Goal: Transaction & Acquisition: Purchase product/service

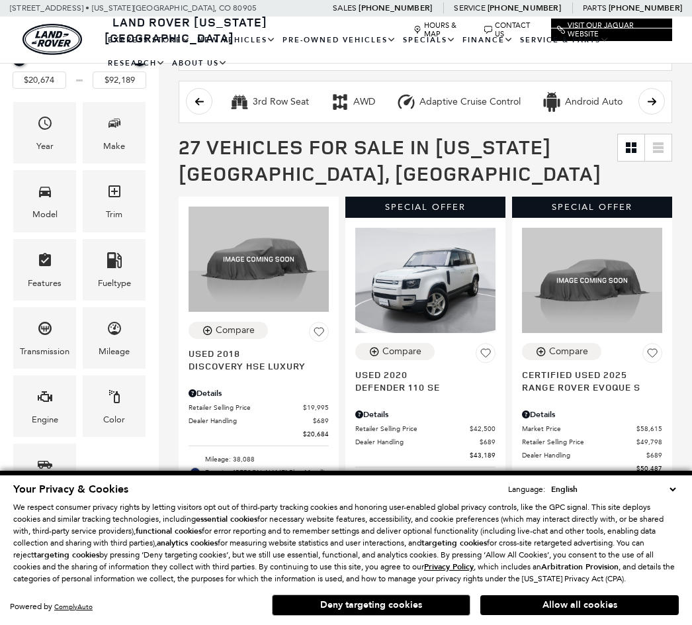
scroll to position [182, 0]
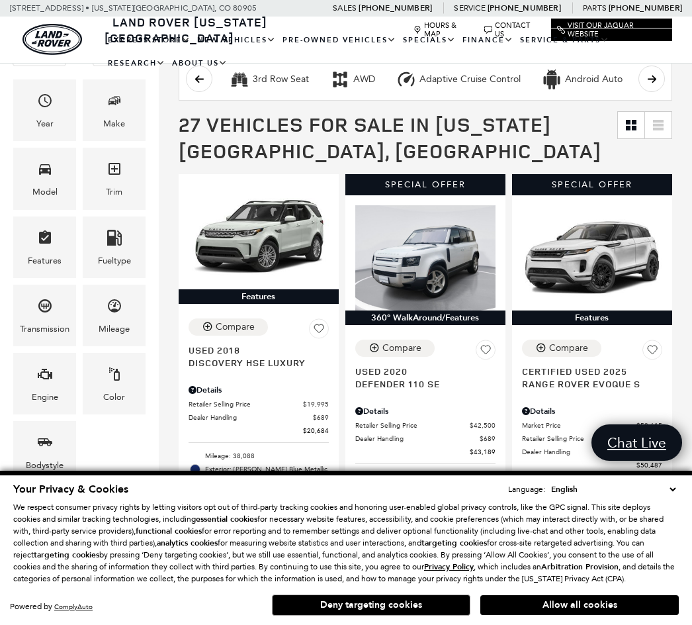
click at [52, 183] on span "Model" at bounding box center [45, 171] width 16 height 27
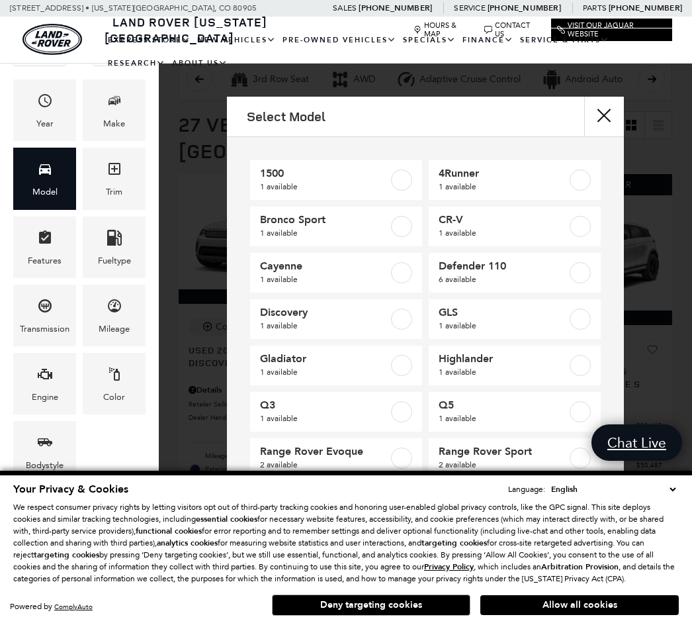
scroll to position [48, 0]
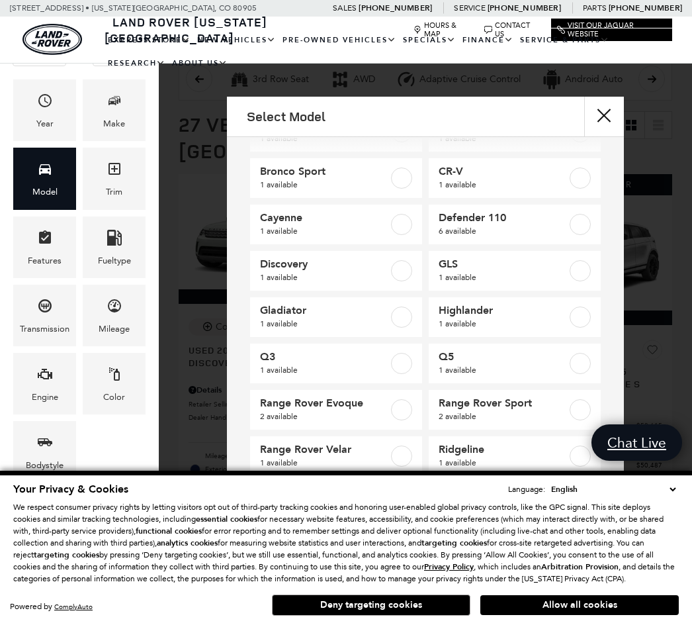
click at [575, 227] on label at bounding box center [580, 224] width 21 height 21
type input "$43,189"
type input "$88,361"
checkbox input "true"
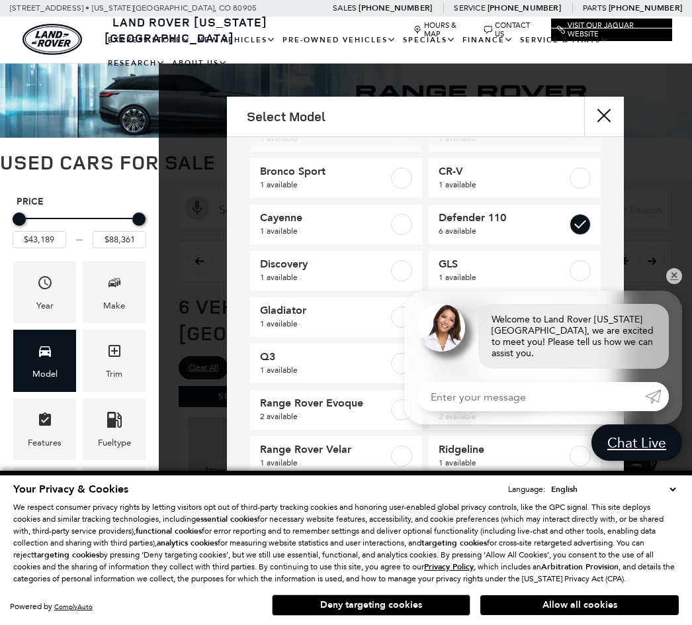
click at [686, 289] on div "Select Model 1500 1 available 4Runner 1 available Bronco Sport 1 available CR-V…" at bounding box center [426, 325] width 534 height 456
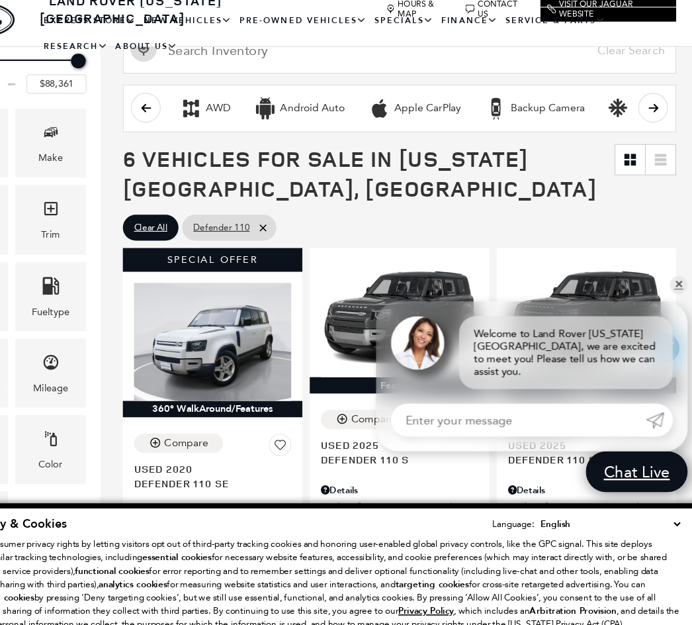
scroll to position [143, 5]
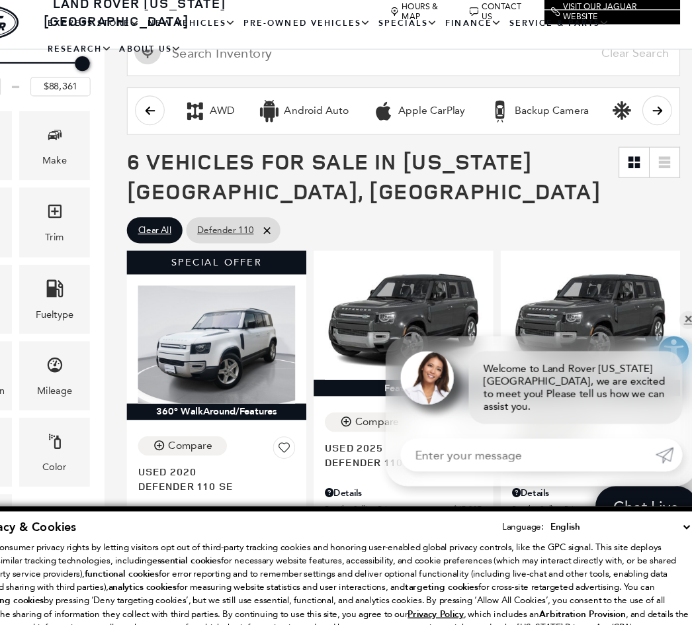
click at [17, 24] on img "land-rover" at bounding box center [47, 39] width 60 height 31
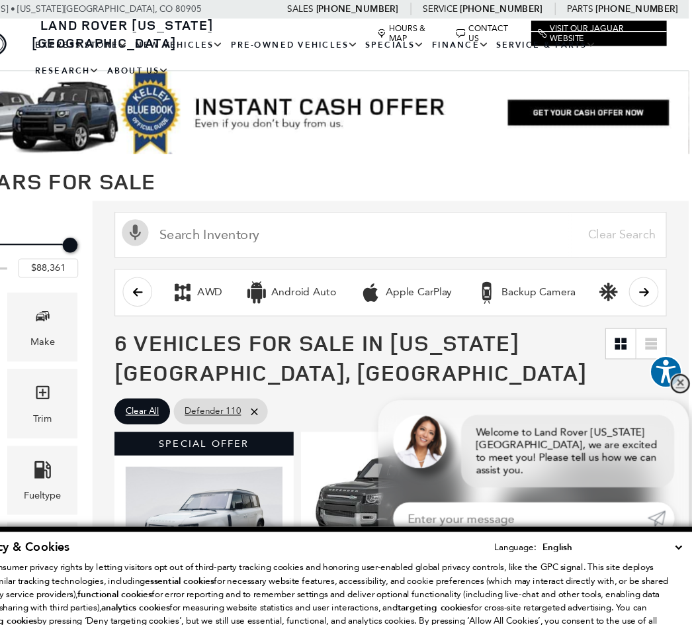
click at [667, 348] on link "✕" at bounding box center [675, 343] width 16 height 16
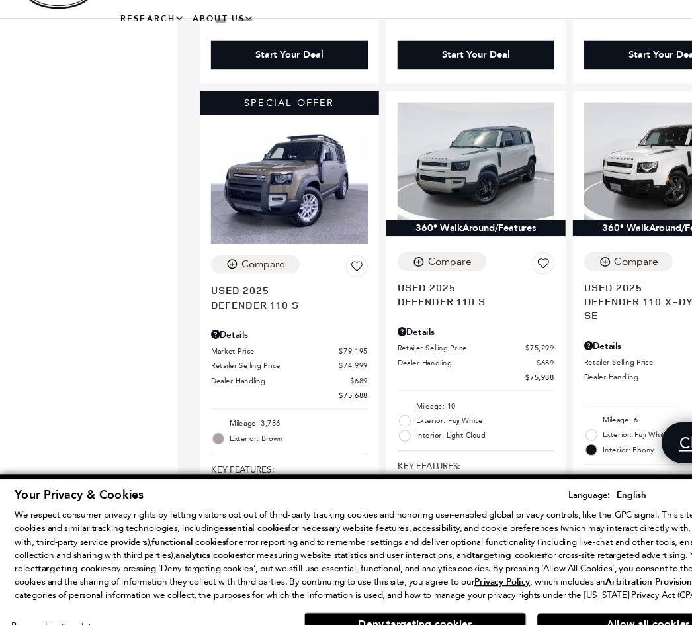
scroll to position [725, 0]
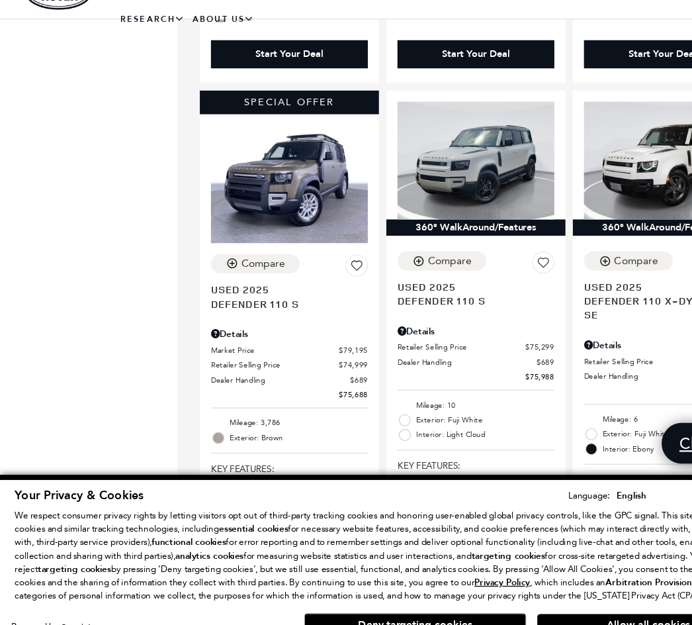
click at [314, 311] on span "Defender 110 S" at bounding box center [254, 317] width 130 height 13
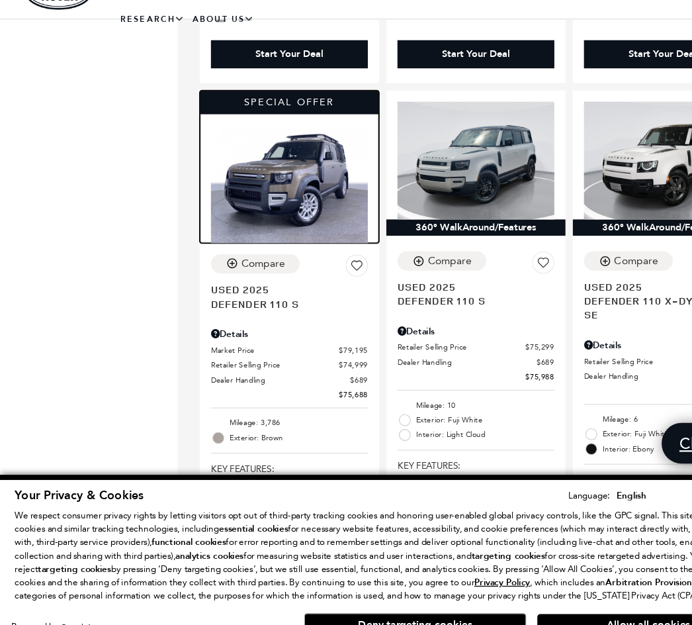
click at [284, 197] on img at bounding box center [259, 210] width 140 height 105
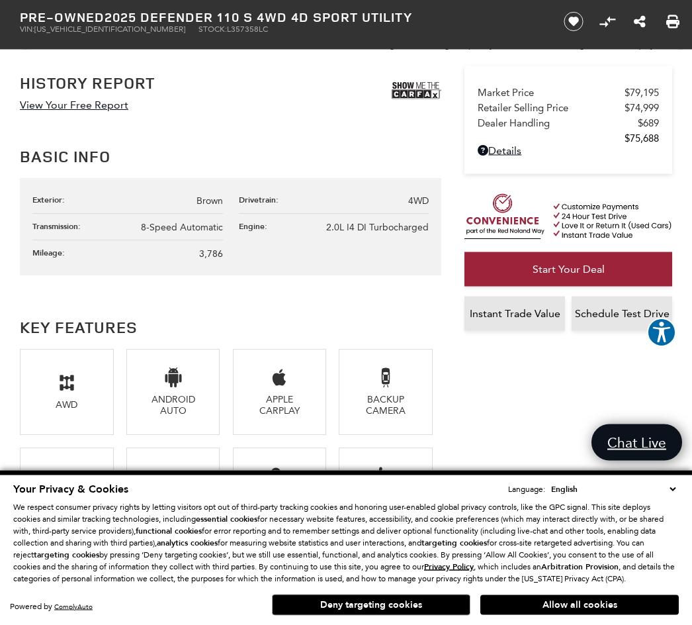
scroll to position [609, 0]
click at [406, 233] on span "2.0L I4 DI Turbocharged" at bounding box center [377, 227] width 103 height 11
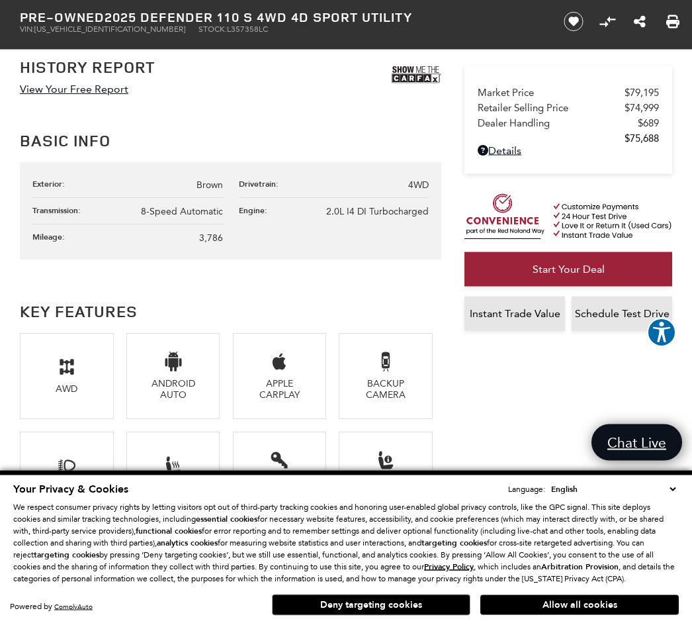
scroll to position [624, 0]
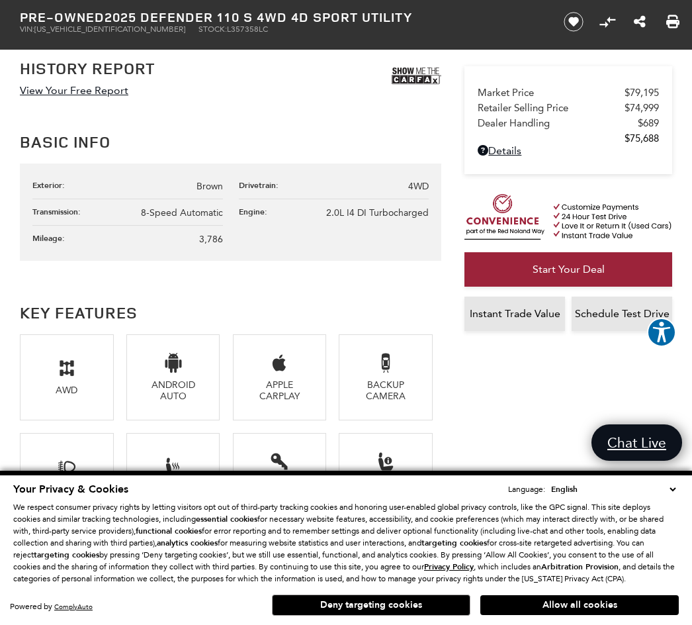
click at [422, 79] on img at bounding box center [417, 76] width 50 height 33
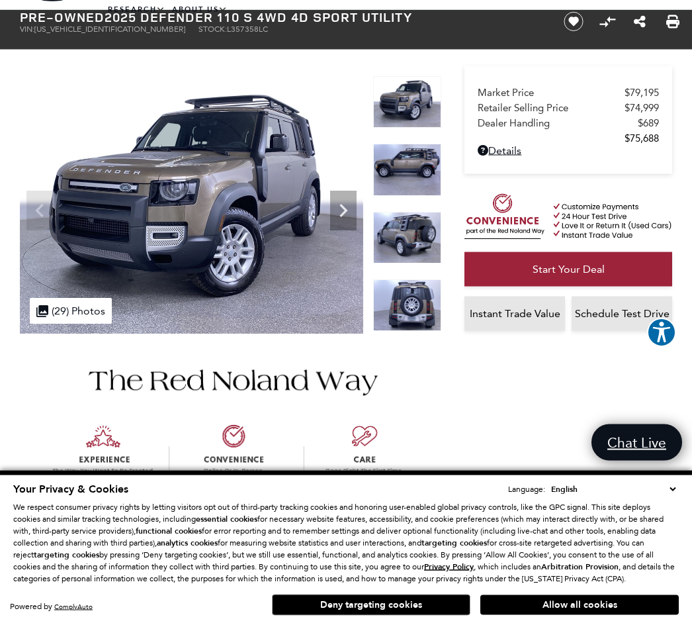
scroll to position [52, 0]
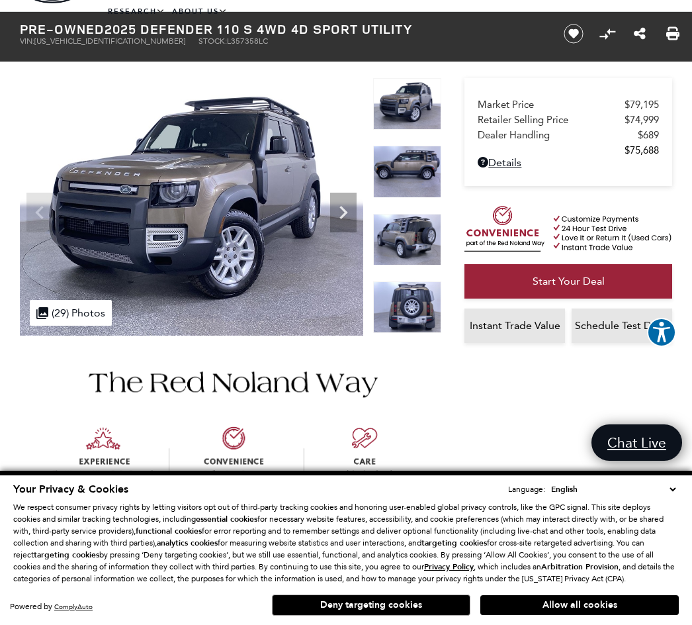
click at [349, 206] on icon "Next" at bounding box center [343, 212] width 26 height 26
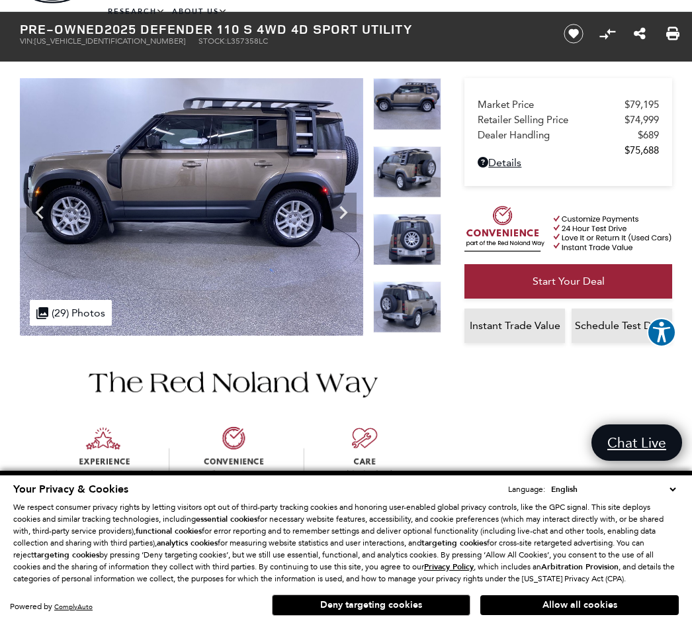
click at [357, 221] on img at bounding box center [192, 206] width 344 height 257
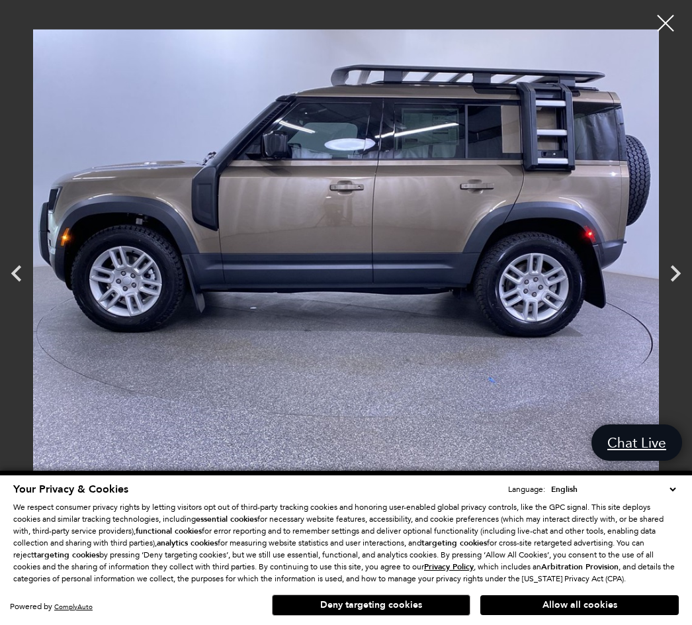
click at [663, 33] on div at bounding box center [665, 23] width 33 height 33
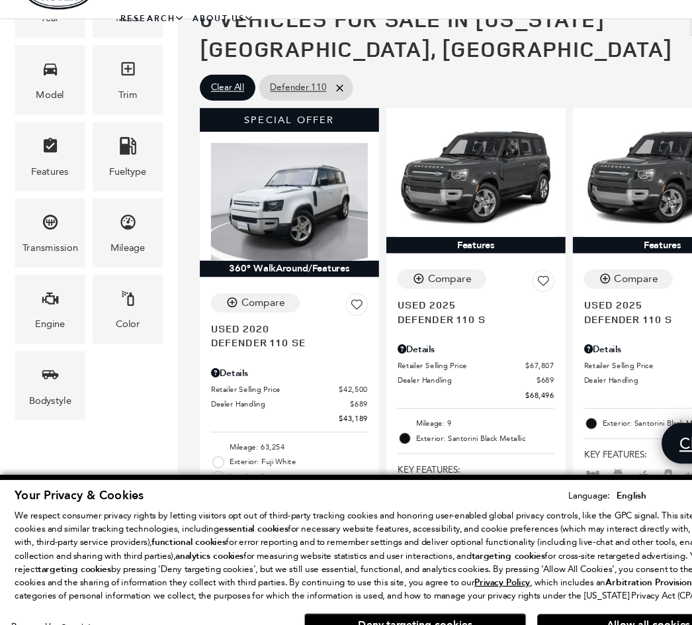
click at [434, 325] on span "Defender 110 S" at bounding box center [420, 331] width 130 height 13
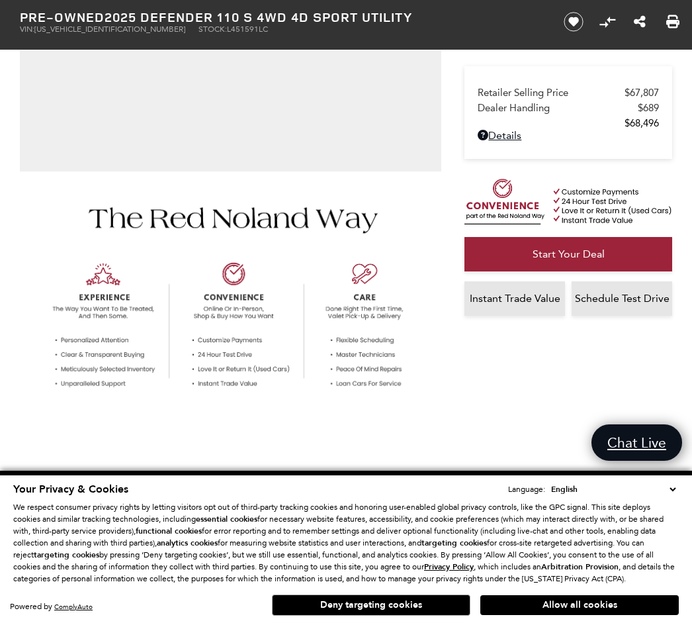
scroll to position [495, 0]
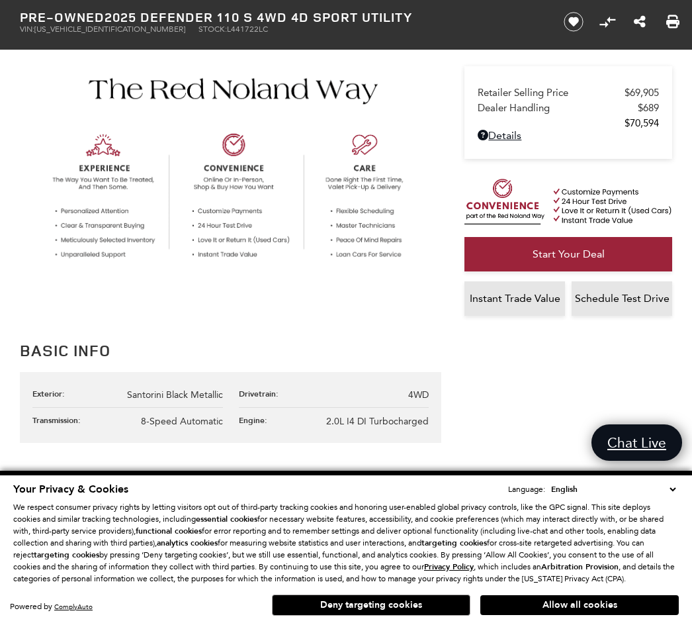
scroll to position [508, 0]
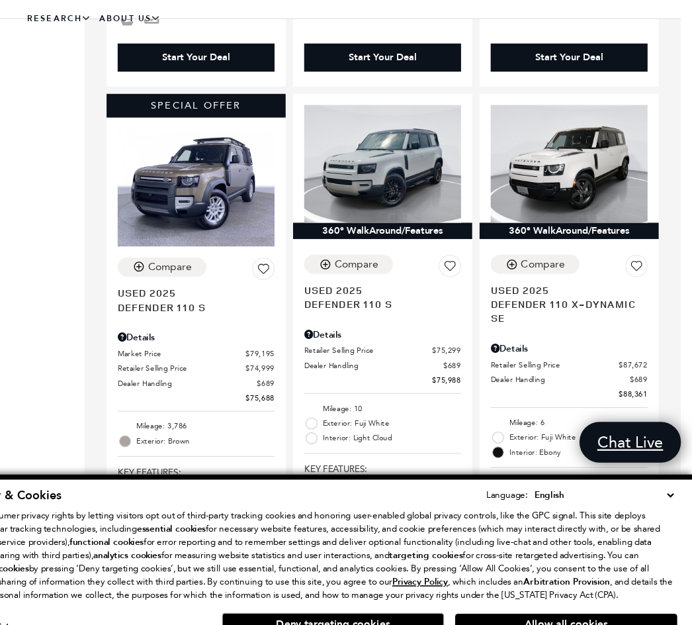
scroll to position [723, 10]
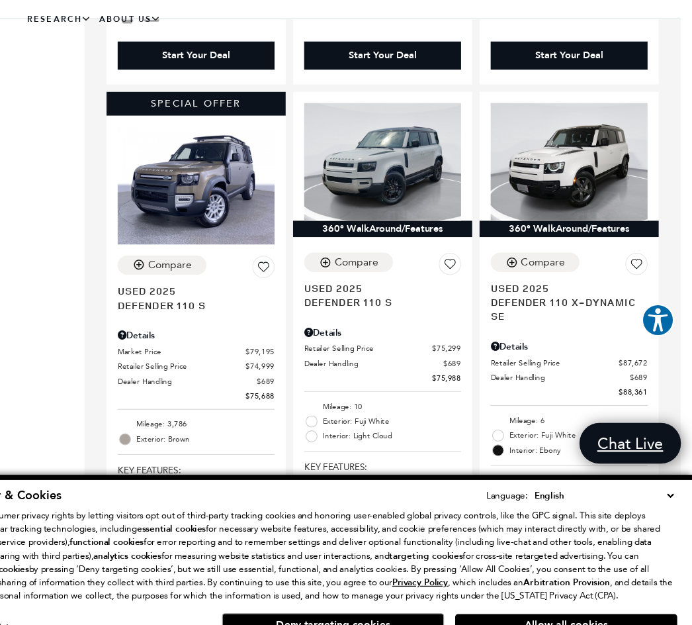
click at [512, 310] on span "Defender 110 X-Dynamic SE" at bounding box center [577, 322] width 130 height 25
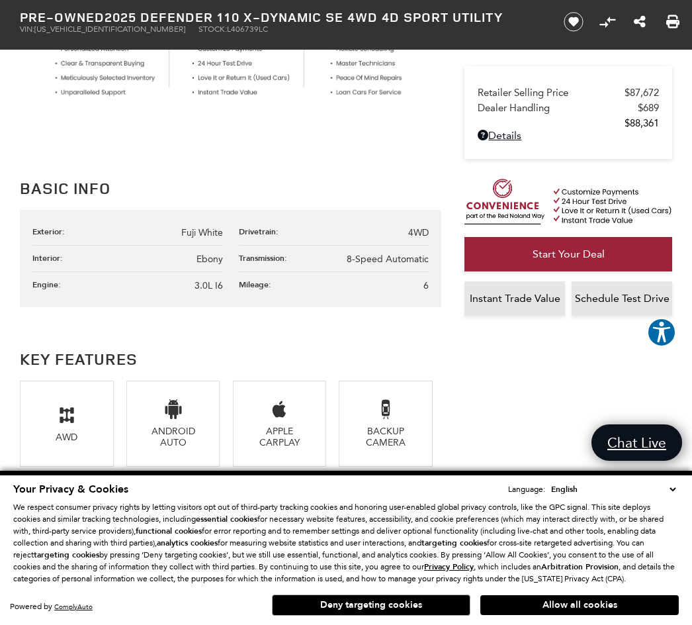
scroll to position [572, 0]
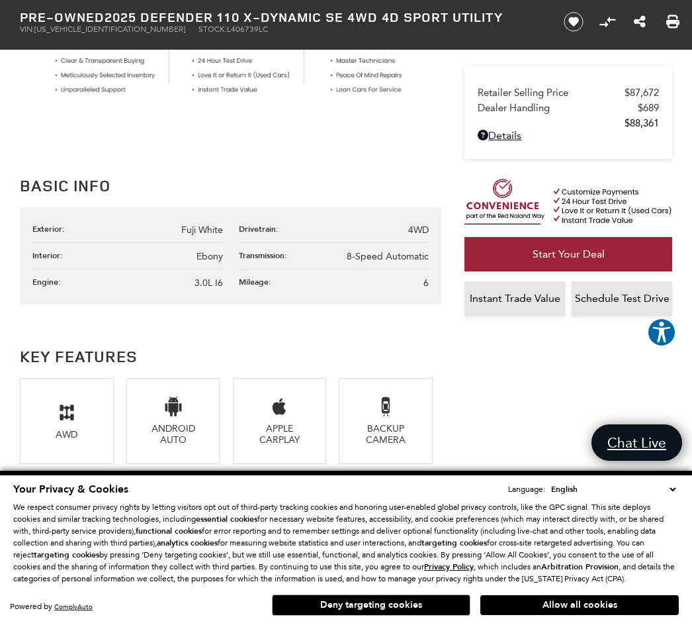
click at [203, 289] on span "3.0L I6" at bounding box center [209, 282] width 28 height 11
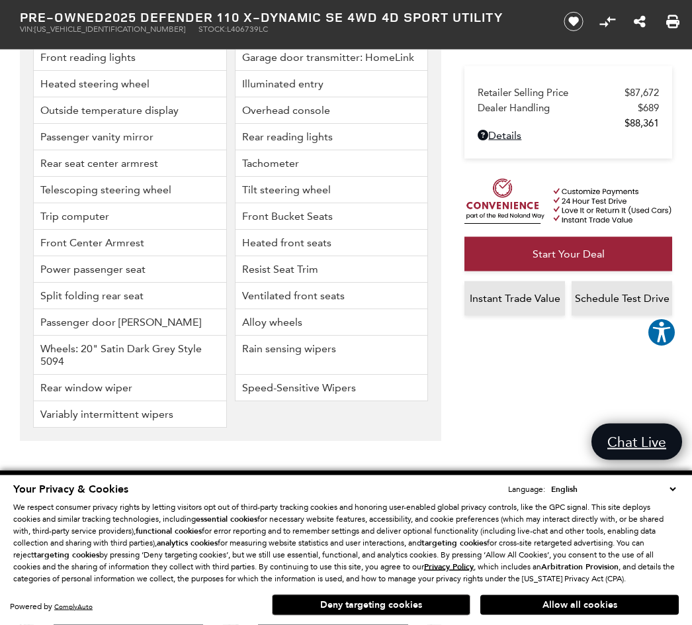
scroll to position [2313, 0]
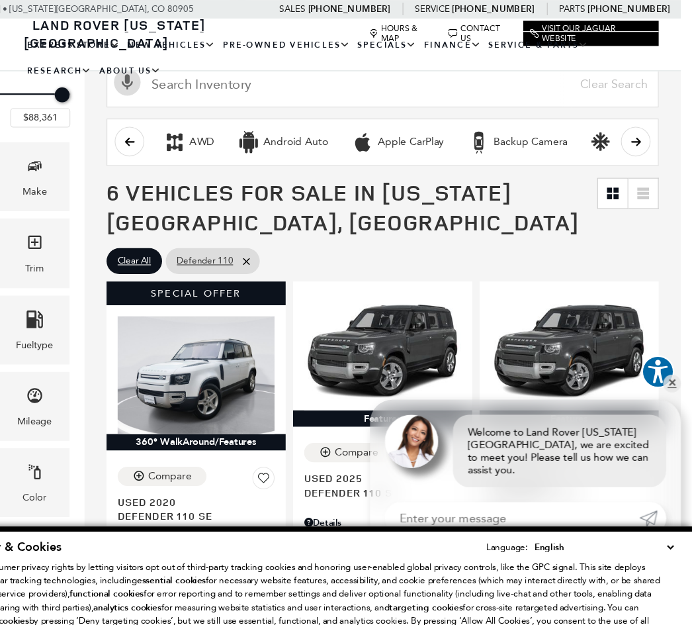
scroll to position [175, 0]
click at [0, 0] on link "Defender 110" at bounding box center [0, 0] width 0 height 0
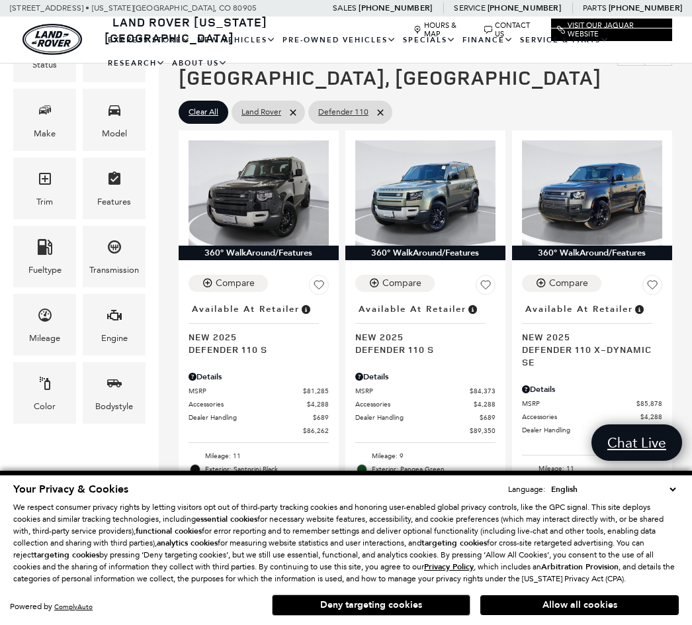
scroll to position [232, 0]
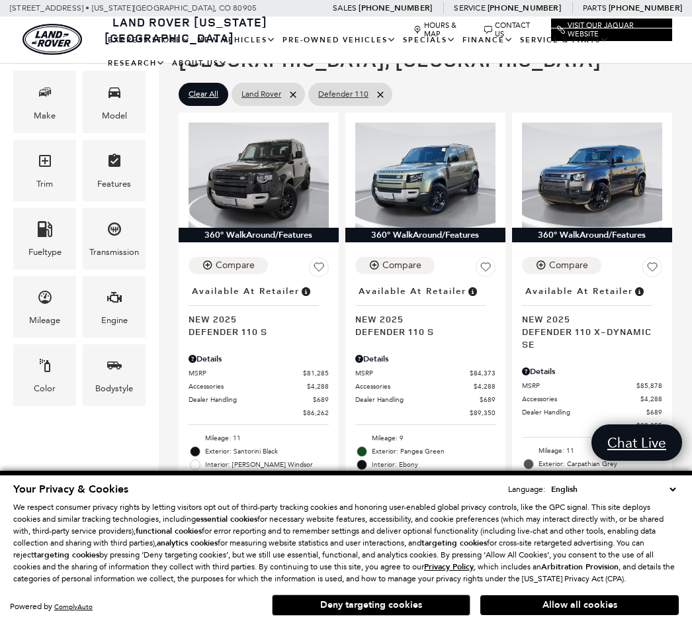
click at [118, 304] on icon "Engine" at bounding box center [115, 297] width 16 height 16
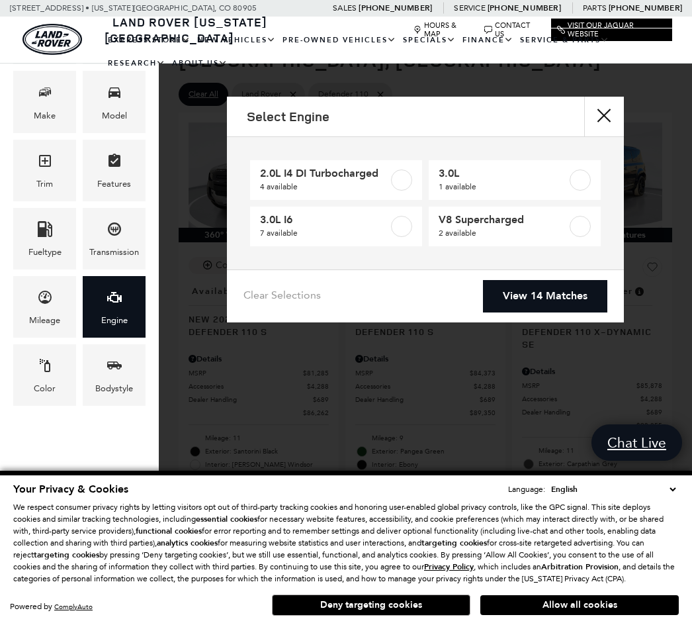
click at [578, 233] on label at bounding box center [580, 226] width 21 height 21
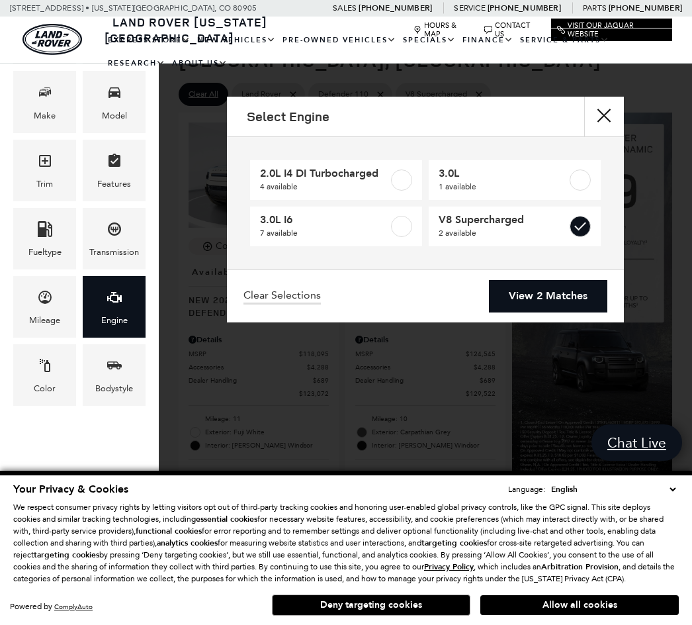
type input "$118,095"
checkbox input "true"
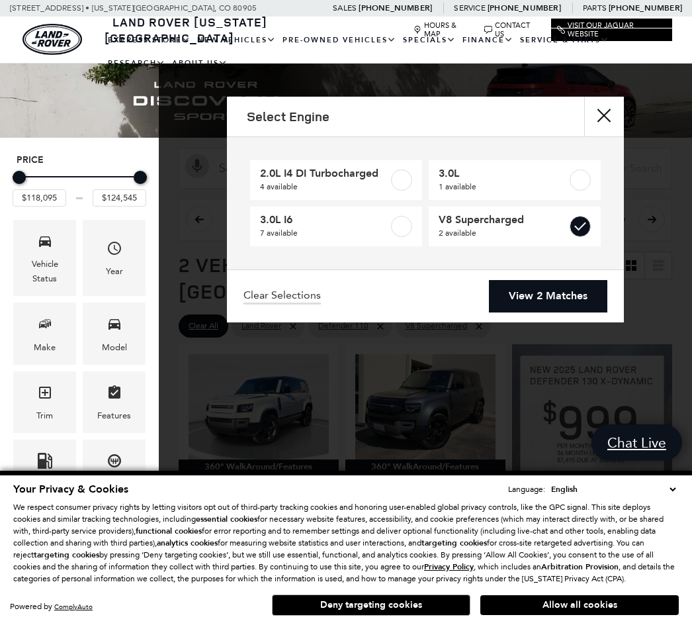
click at [544, 308] on link "View 2 Matches" at bounding box center [548, 296] width 118 height 32
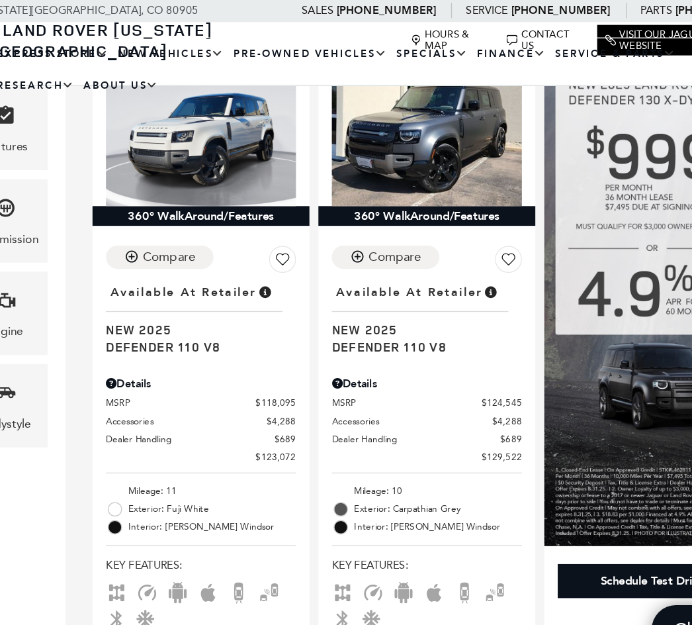
scroll to position [306, 0]
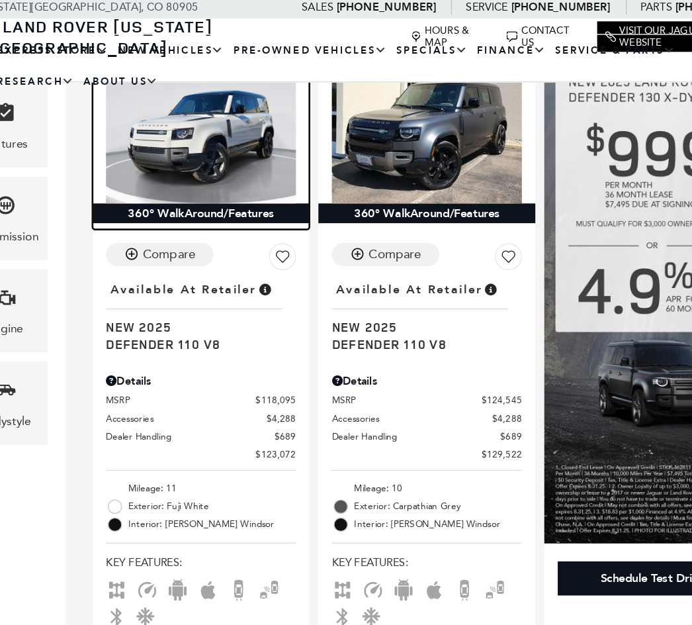
click at [189, 116] on img at bounding box center [259, 100] width 140 height 105
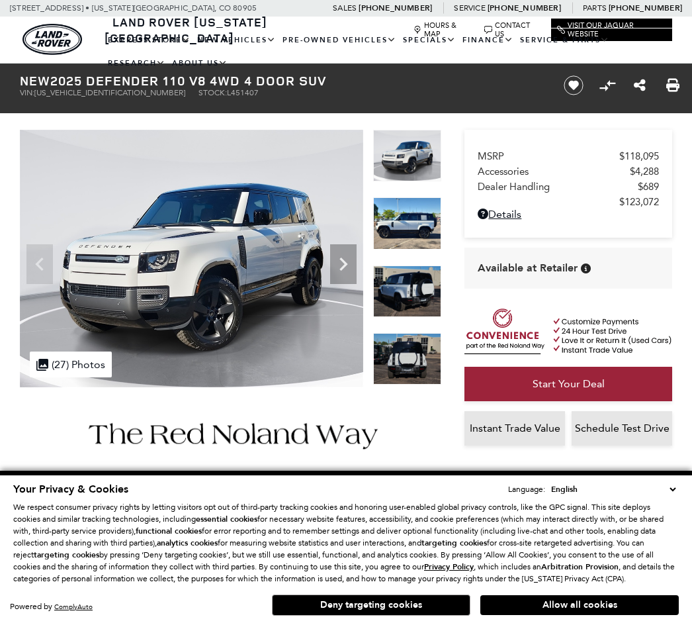
click at [349, 276] on icon "Next" at bounding box center [343, 264] width 26 height 26
